Goal: Task Accomplishment & Management: Use online tool/utility

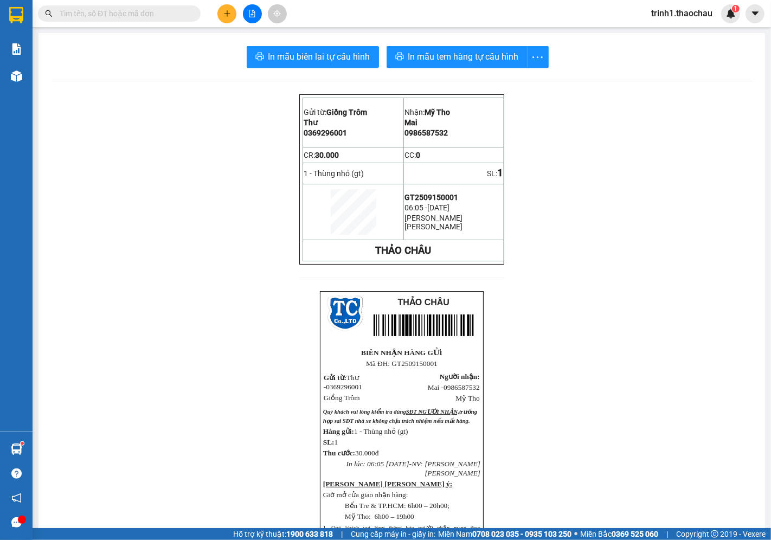
click at [91, 15] on input "text" at bounding box center [124, 14] width 128 height 12
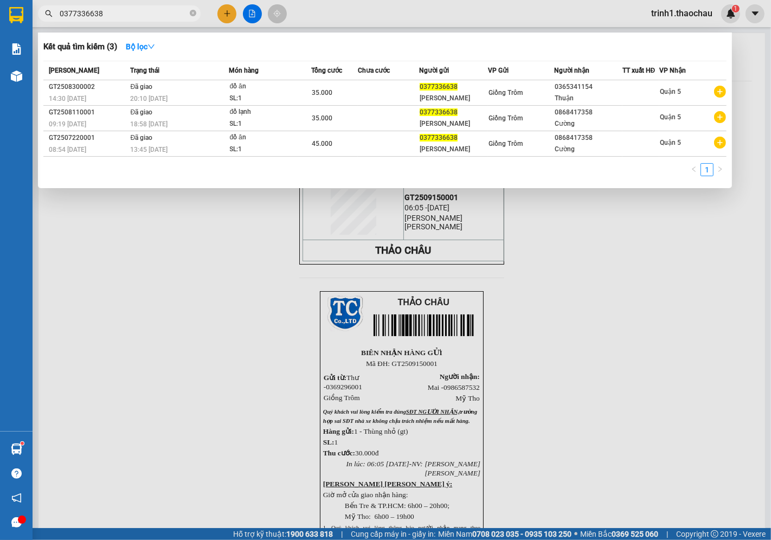
type input "0377336638"
click at [527, 248] on div at bounding box center [385, 270] width 771 height 540
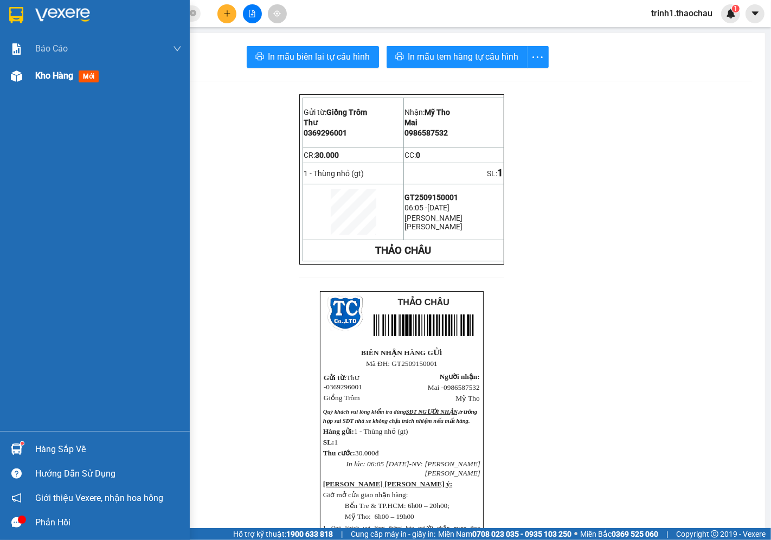
click at [38, 76] on span "Kho hàng" at bounding box center [54, 75] width 38 height 10
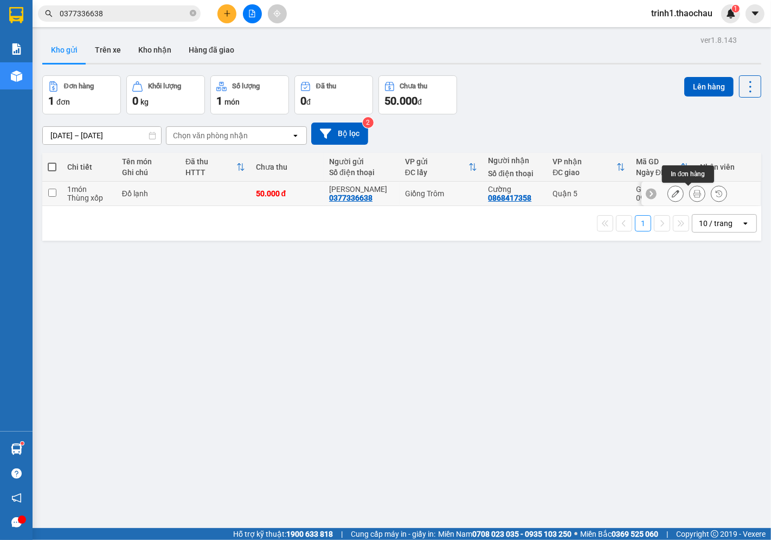
click at [693, 197] on button at bounding box center [697, 193] width 15 height 19
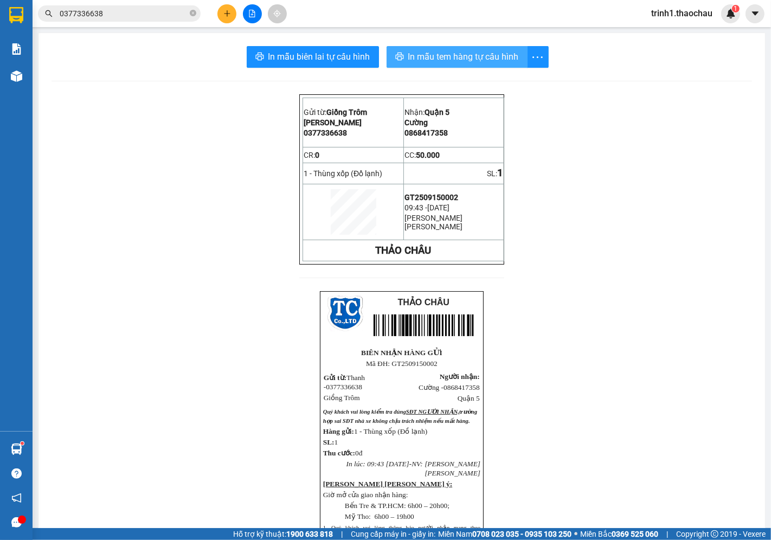
click at [408, 56] on span "In mẫu tem hàng tự cấu hình" at bounding box center [463, 57] width 111 height 14
